Goal: Communication & Community: Connect with others

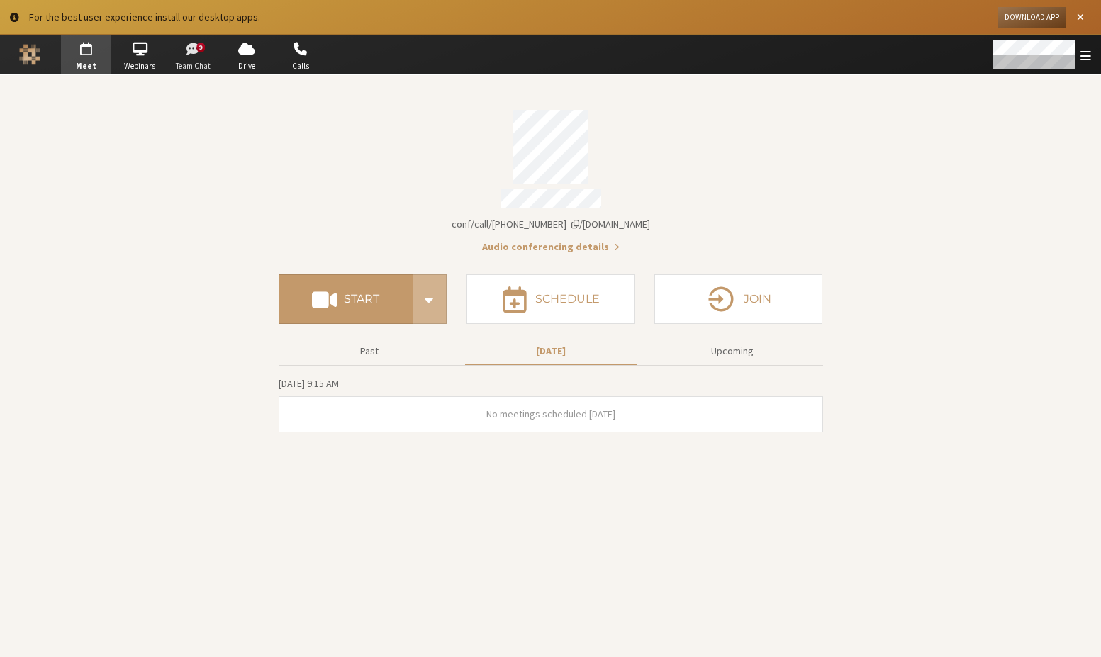
click at [203, 69] on span "Team Chat" at bounding box center [194, 66] width 50 height 12
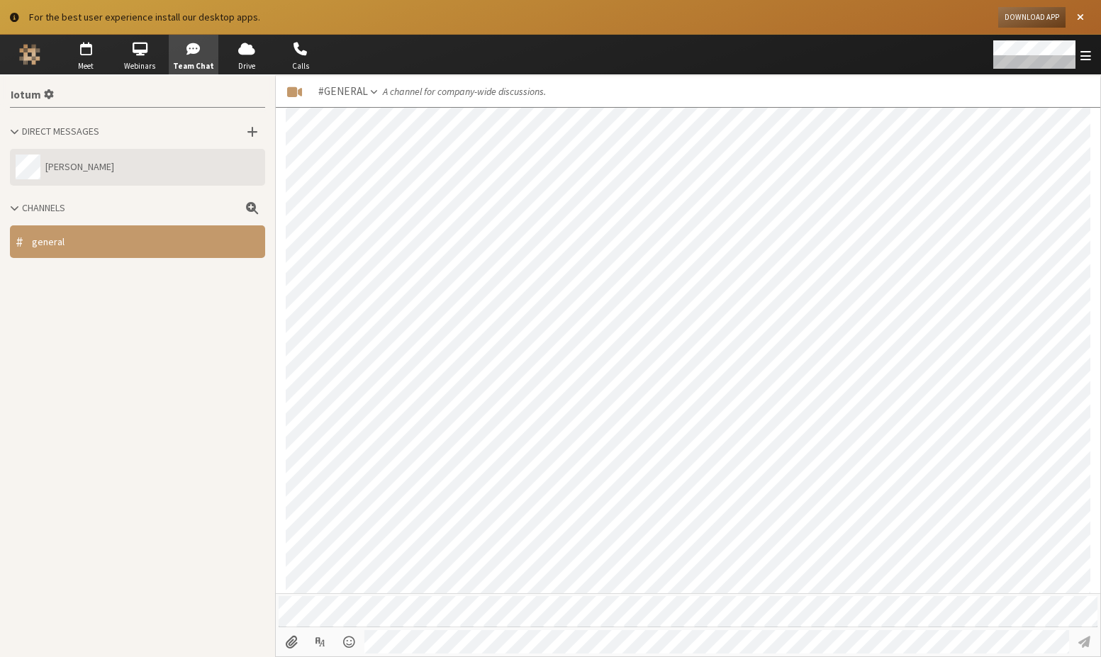
scroll to position [1343, 0]
click at [103, 169] on button "[PERSON_NAME]" at bounding box center [137, 167] width 255 height 37
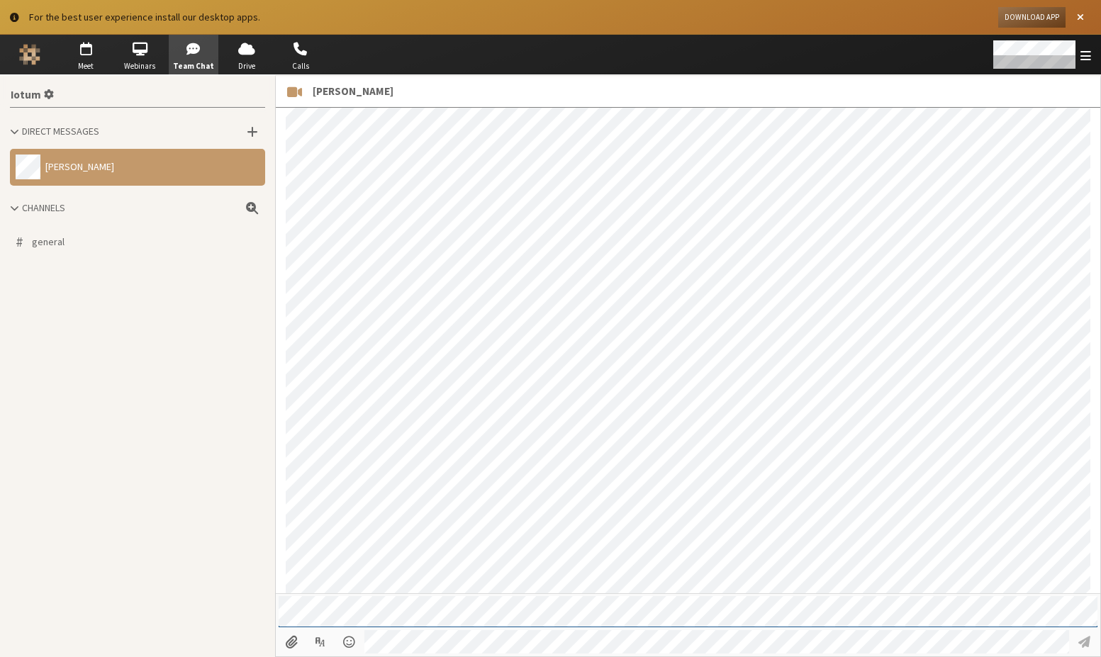
scroll to position [1728, 0]
